Goal: Transaction & Acquisition: Obtain resource

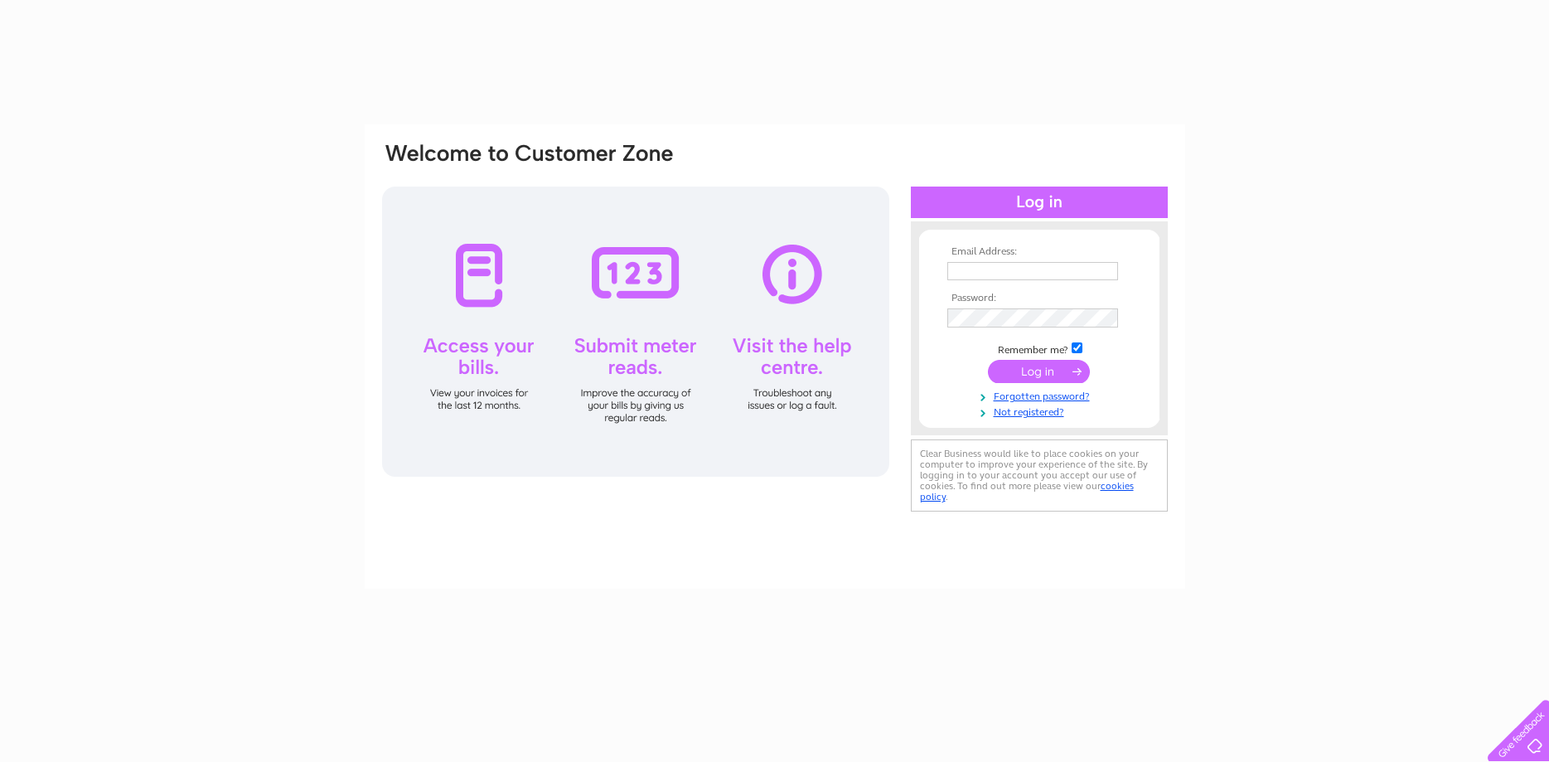
click at [1008, 267] on input "text" at bounding box center [1032, 271] width 171 height 18
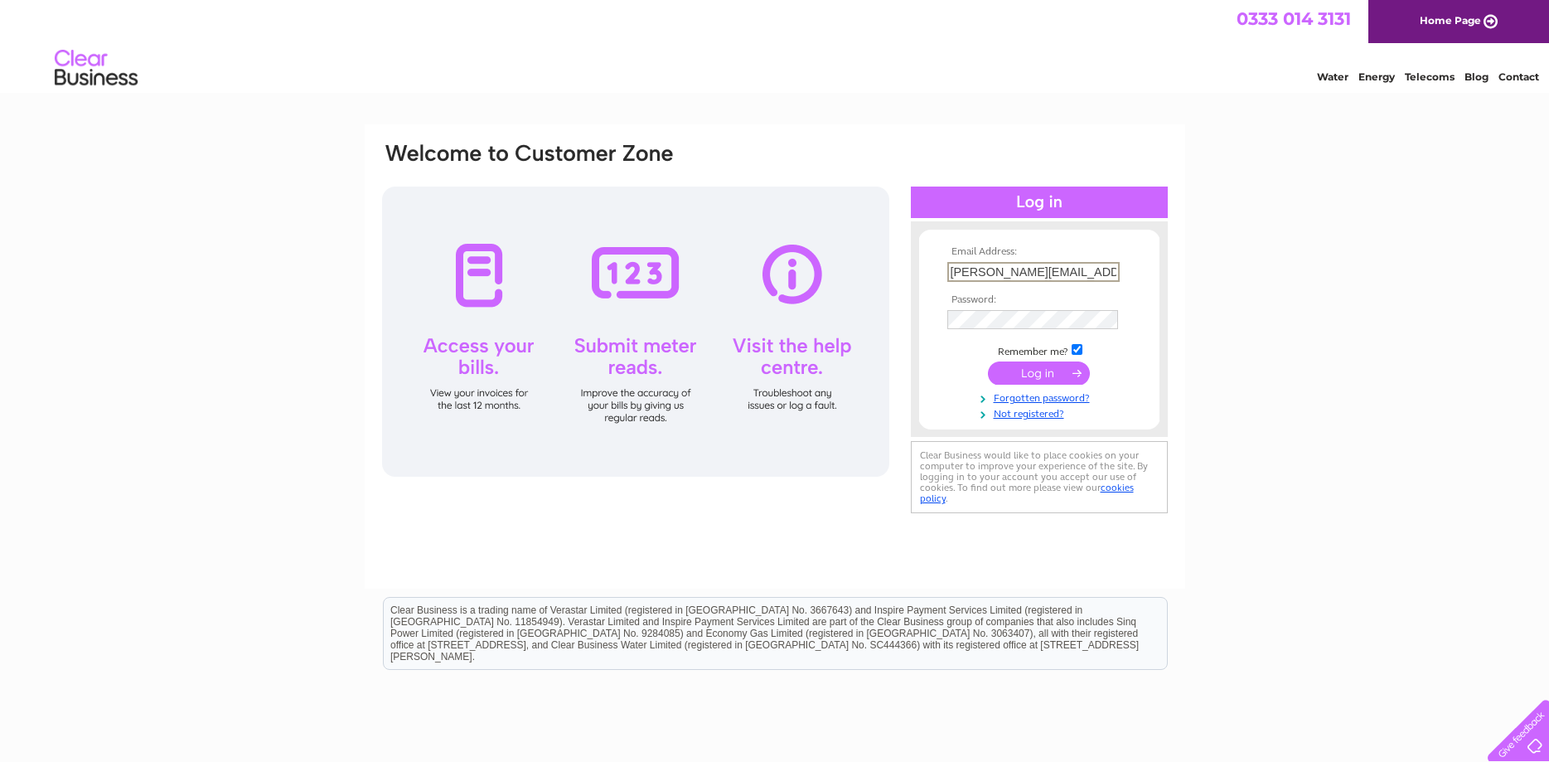
type input "karen@princeandpugh.co.uk"
click at [1027, 379] on input "submit" at bounding box center [1039, 372] width 102 height 23
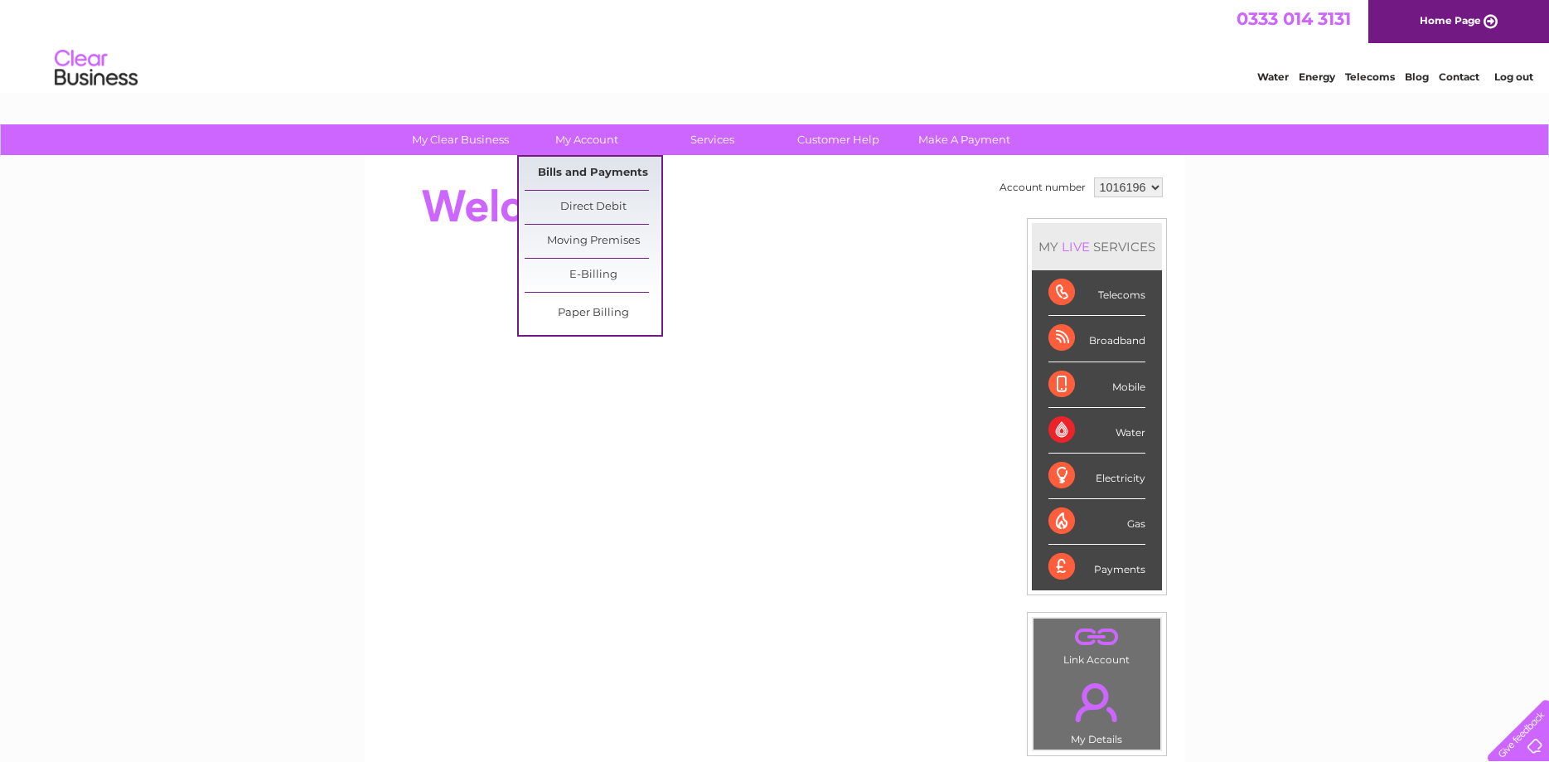
click at [599, 166] on link "Bills and Payments" at bounding box center [593, 173] width 137 height 33
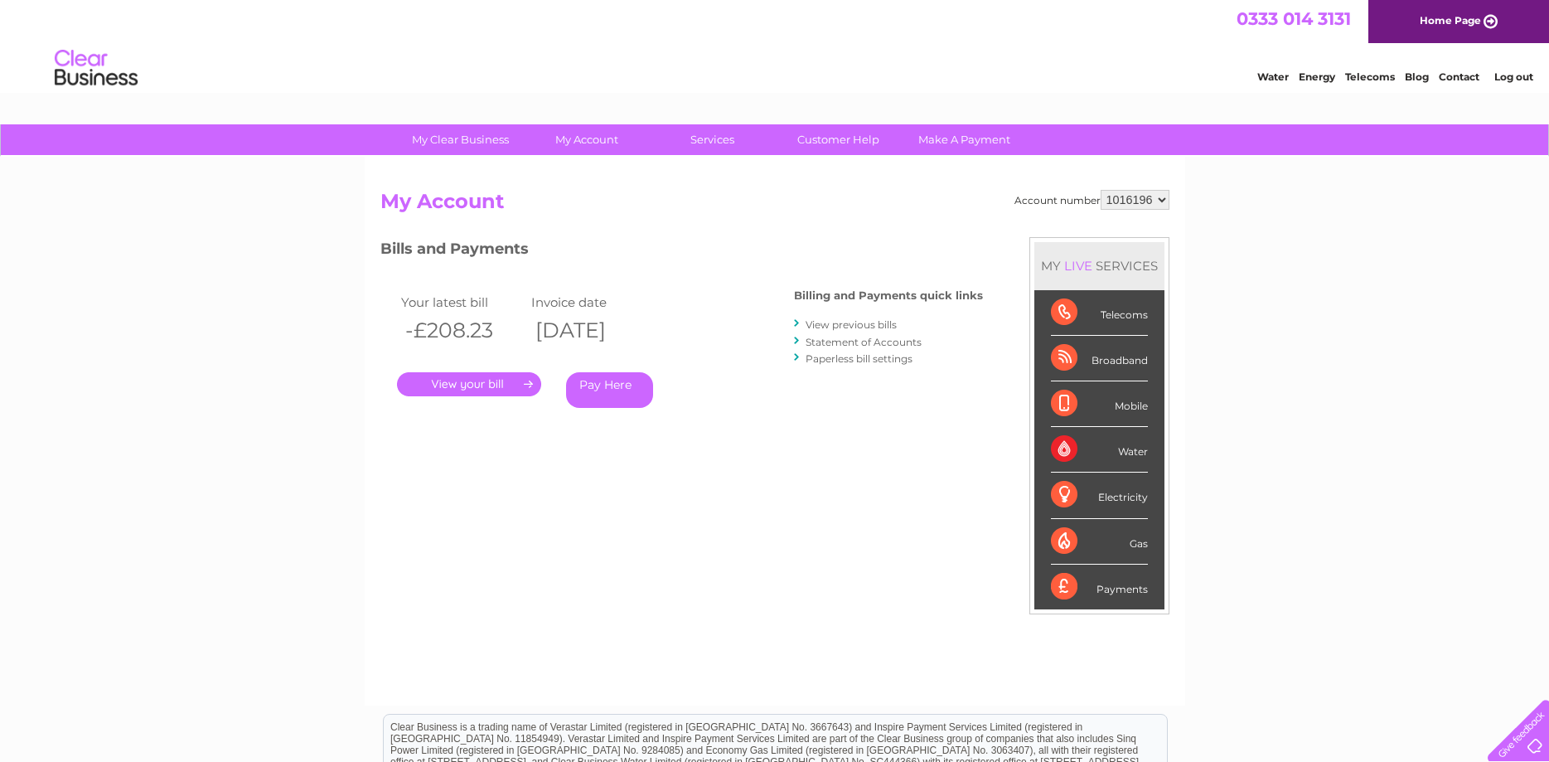
click at [494, 390] on link "." at bounding box center [469, 384] width 144 height 24
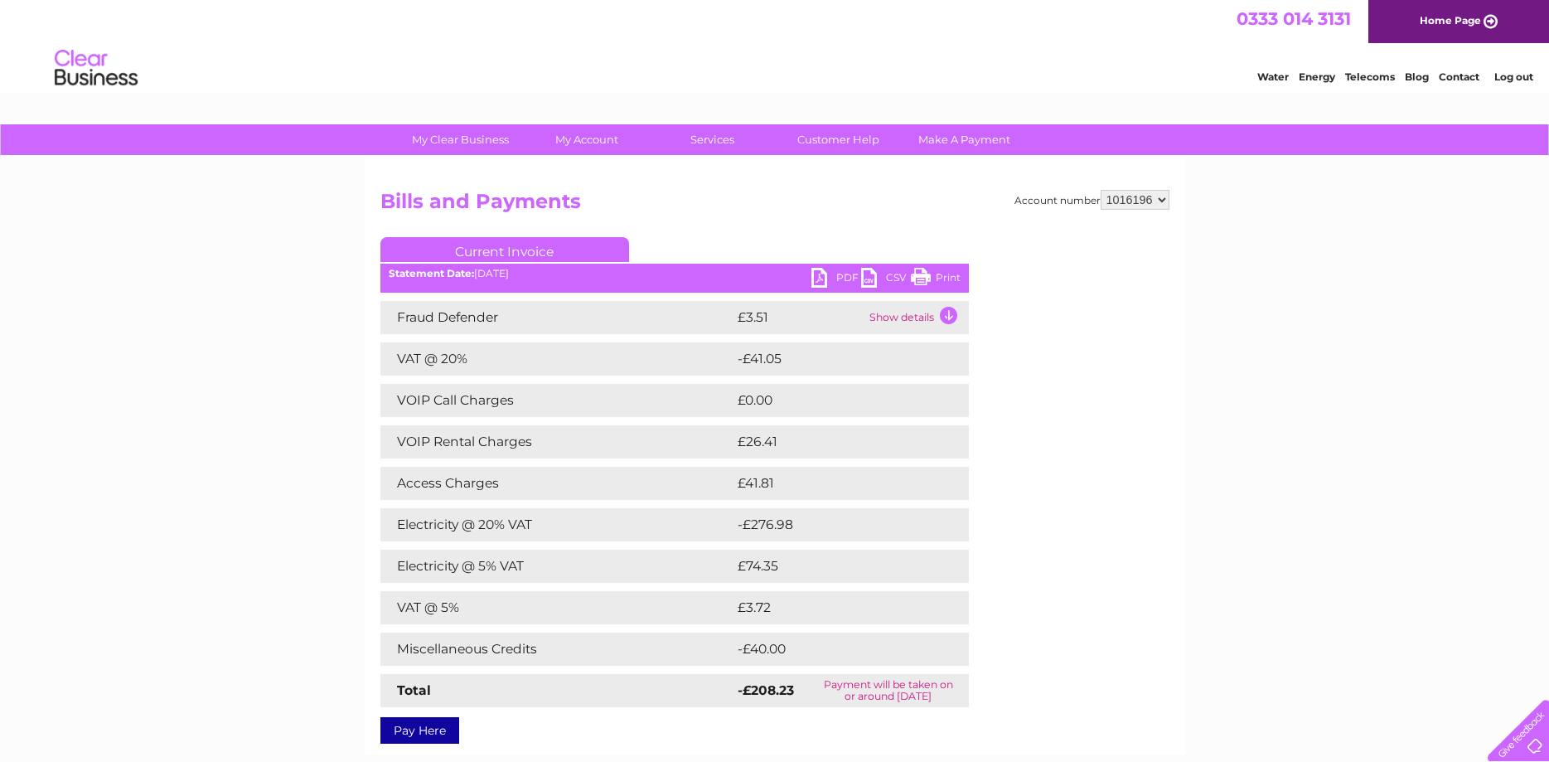
click at [828, 279] on link "PDF" at bounding box center [836, 280] width 50 height 24
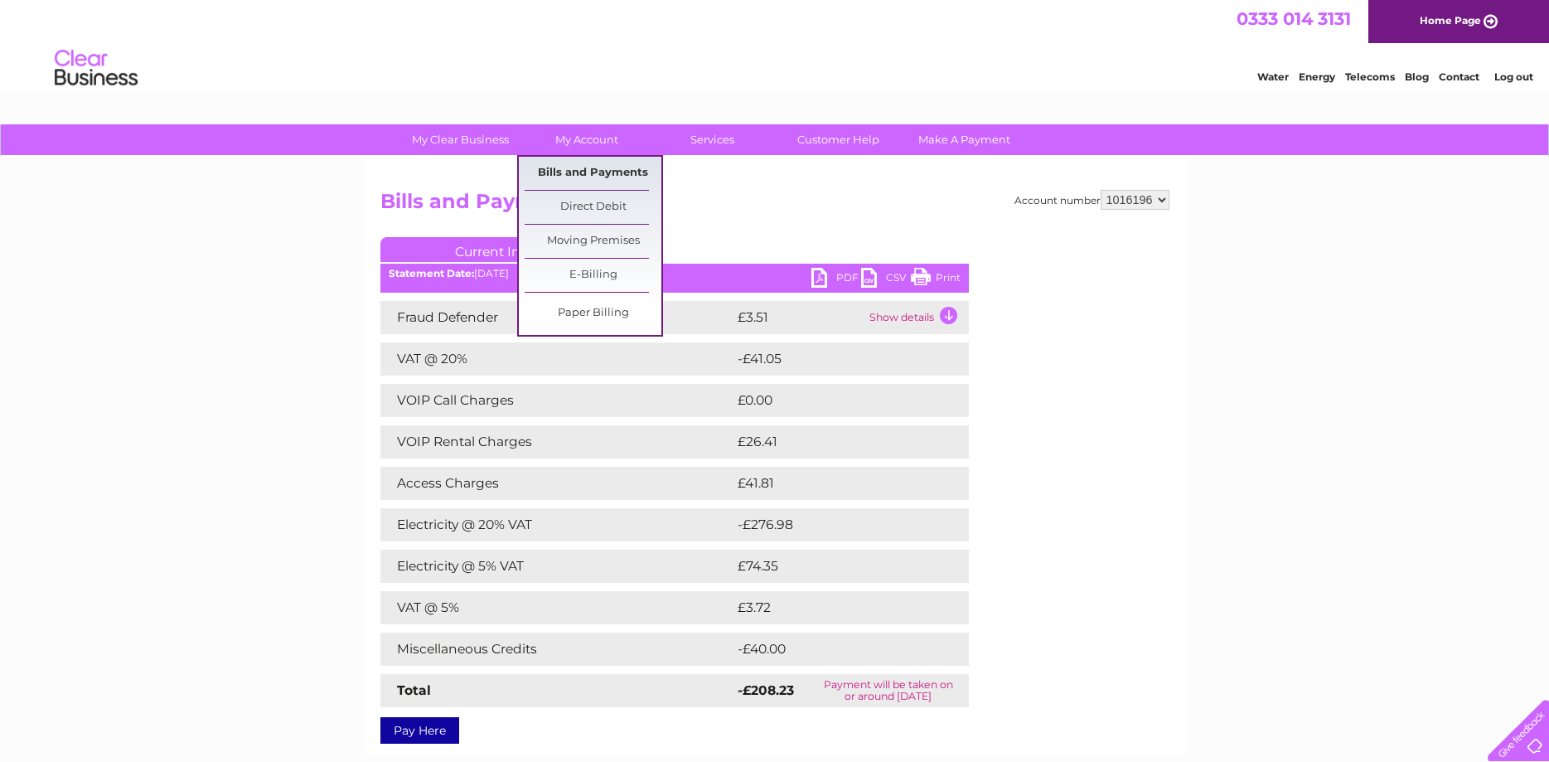
click at [576, 162] on link "Bills and Payments" at bounding box center [593, 173] width 137 height 33
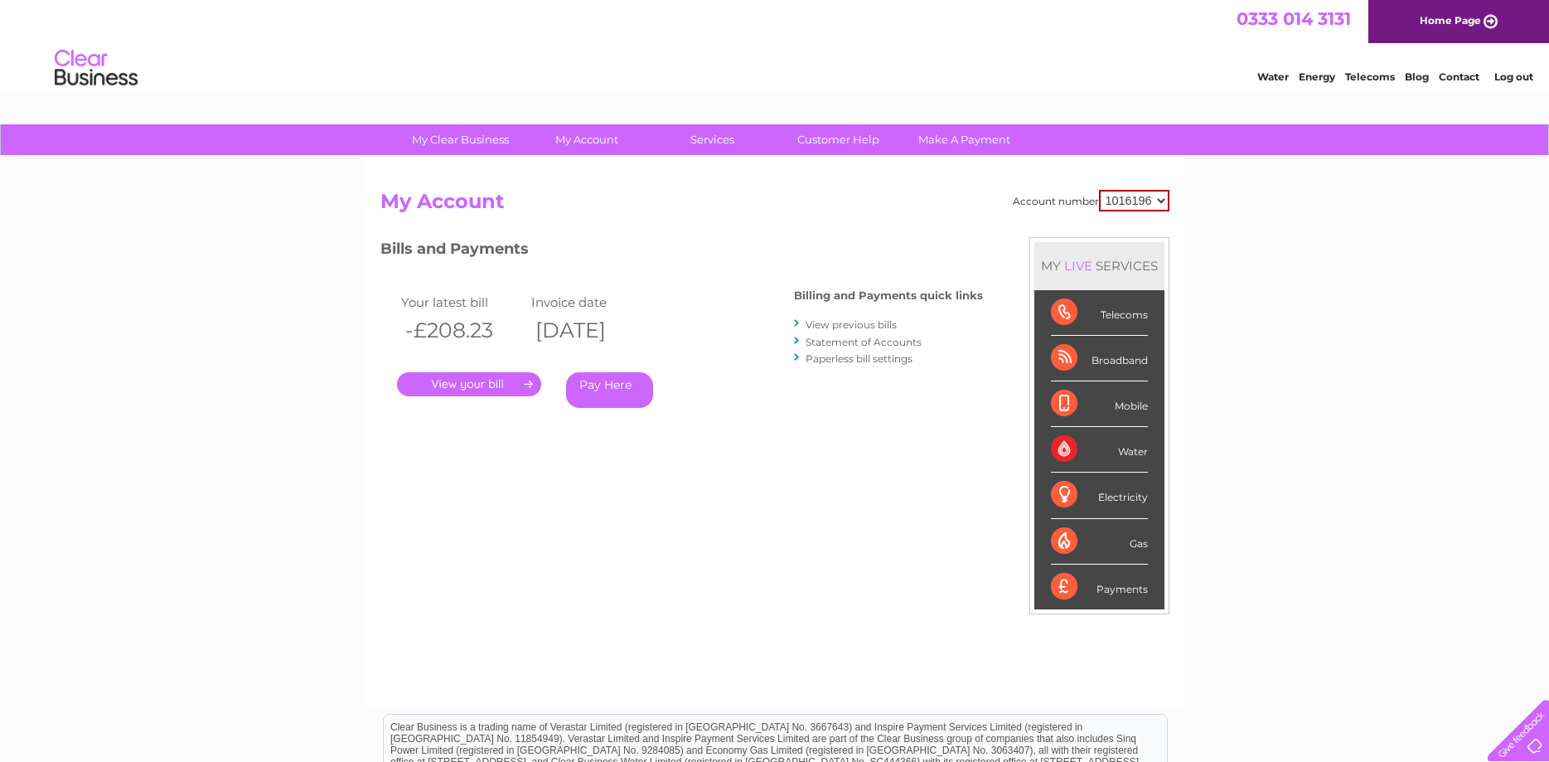
click at [883, 325] on link "View previous bills" at bounding box center [850, 324] width 91 height 12
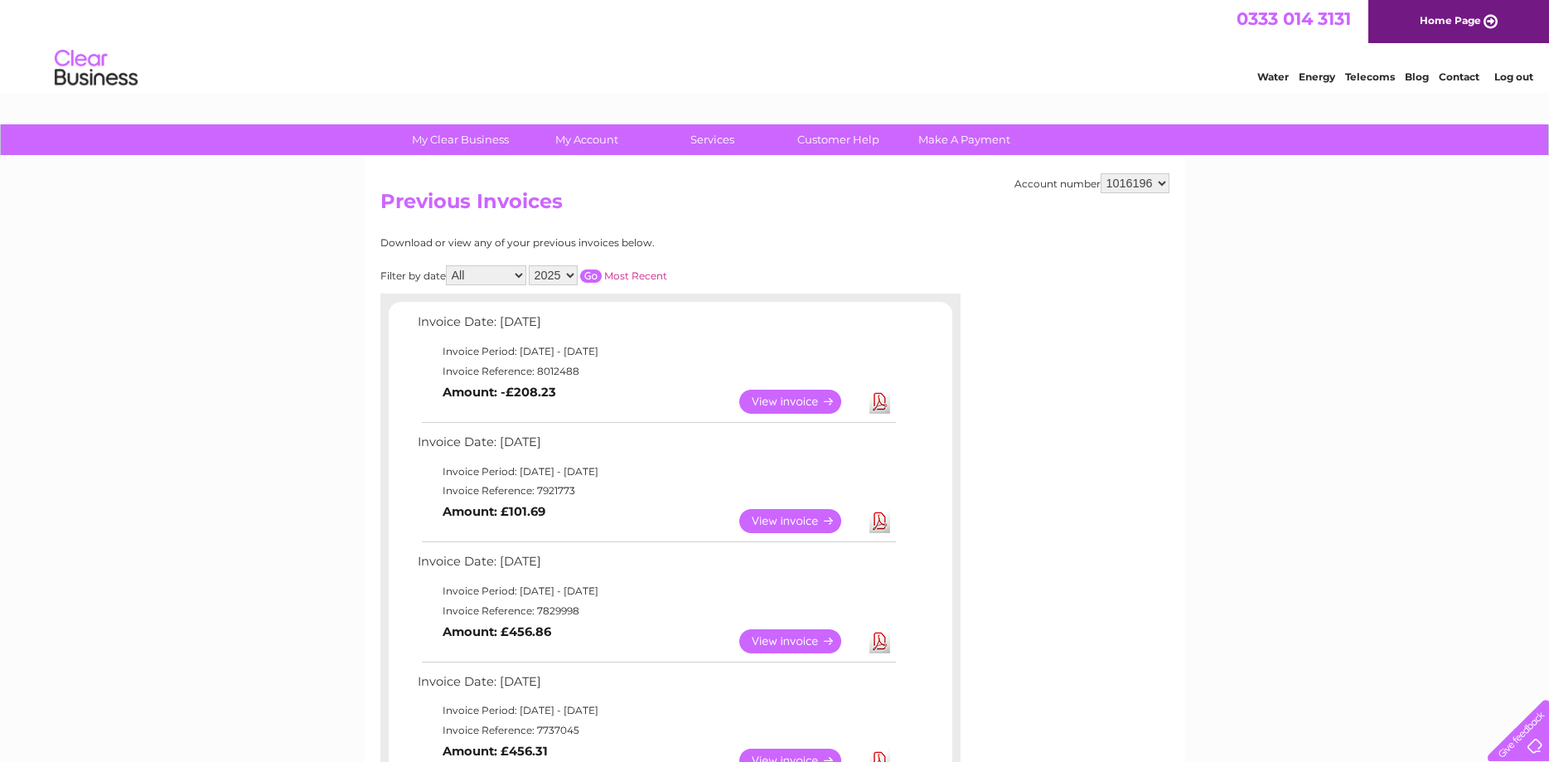
click at [882, 512] on link "Download" at bounding box center [879, 521] width 21 height 24
